Goal: Check status: Check status

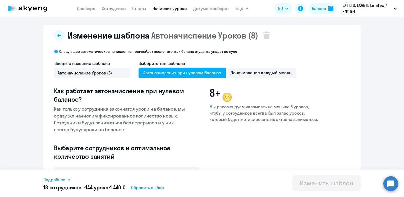
select select "10"
drag, startPoint x: 0, startPoint y: 0, endPoint x: 324, endPoint y: 8, distance: 323.9
click at [324, 8] on div "Баланс" at bounding box center [319, 8] width 14 height 6
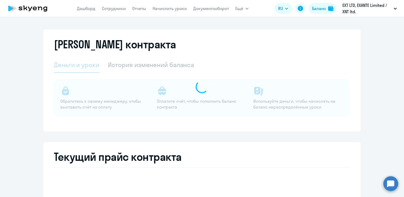
select select "english_adult_not_native_speaker"
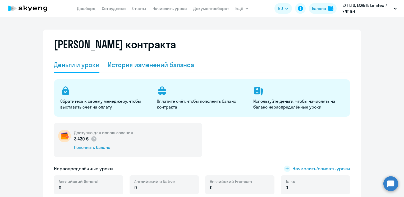
click at [143, 62] on div "История изменений баланса" at bounding box center [151, 65] width 87 height 8
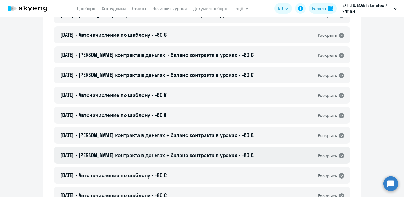
scroll to position [106, 0]
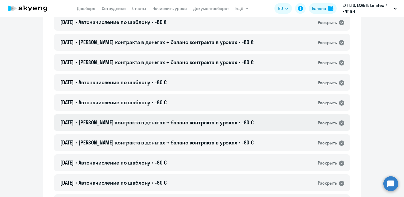
click at [146, 126] on div "[DATE] • Баланс контракта в деньгах → баланс контракта в уроках • -80 € Раскрыть" at bounding box center [202, 122] width 296 height 17
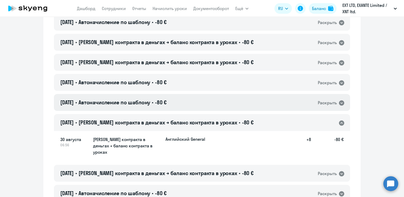
drag, startPoint x: 142, startPoint y: 103, endPoint x: 153, endPoint y: 101, distance: 11.0
click at [142, 103] on span "Автоначисление по шаблону" at bounding box center [115, 102] width 72 height 7
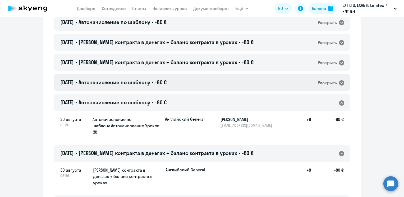
click at [128, 87] on div "[DATE] • Автоначисление по шаблону • -80 € Раскрыть" at bounding box center [202, 82] width 296 height 17
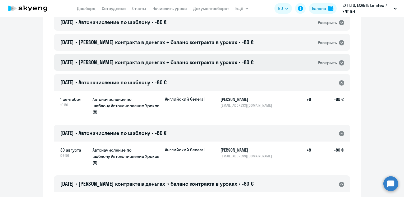
click at [170, 62] on span "[PERSON_NAME] контракта в деньгах → баланс контракта в уроках" at bounding box center [158, 62] width 159 height 7
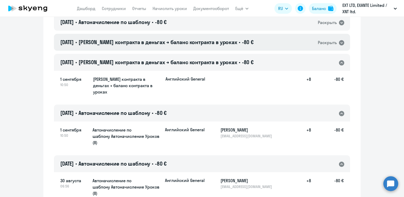
click at [180, 47] on div "[DATE] • Баланс контракта в деньгах → баланс контракта в уроках • -80 € Раскрыть" at bounding box center [202, 42] width 296 height 17
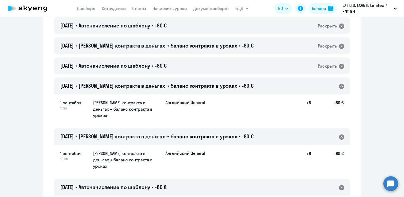
scroll to position [53, 0]
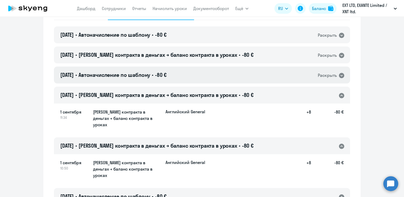
click at [189, 77] on div "[DATE] • Автоначисление по шаблону • -80 € Раскрыть" at bounding box center [202, 75] width 296 height 17
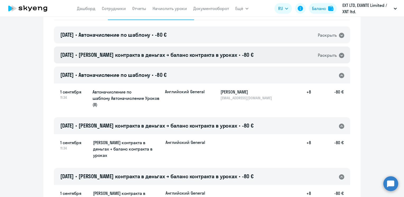
click at [185, 52] on span "[PERSON_NAME] контракта в деньгах → баланс контракта в уроках" at bounding box center [158, 55] width 159 height 7
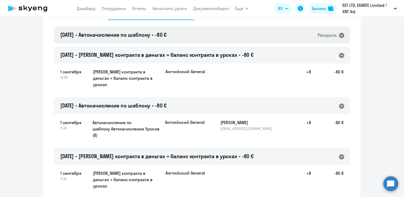
click at [188, 42] on div "[DATE] • Автоначисление по шаблону • -80 € Раскрыть" at bounding box center [202, 34] width 296 height 17
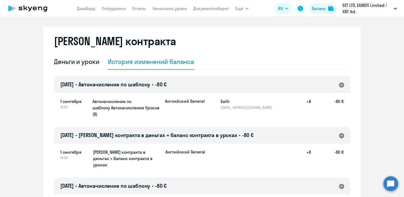
scroll to position [0, 0]
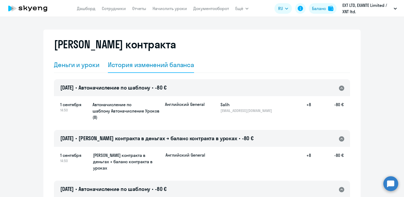
click at [85, 65] on div "Деньги и уроки" at bounding box center [77, 65] width 46 height 8
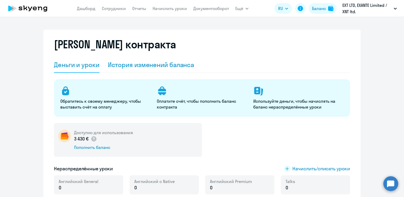
click at [147, 65] on div "История изменений баланса" at bounding box center [151, 65] width 87 height 8
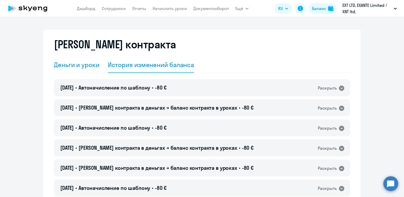
click at [92, 70] on div "Деньги и уроки" at bounding box center [77, 65] width 46 height 16
